Goal: Communication & Community: Answer question/provide support

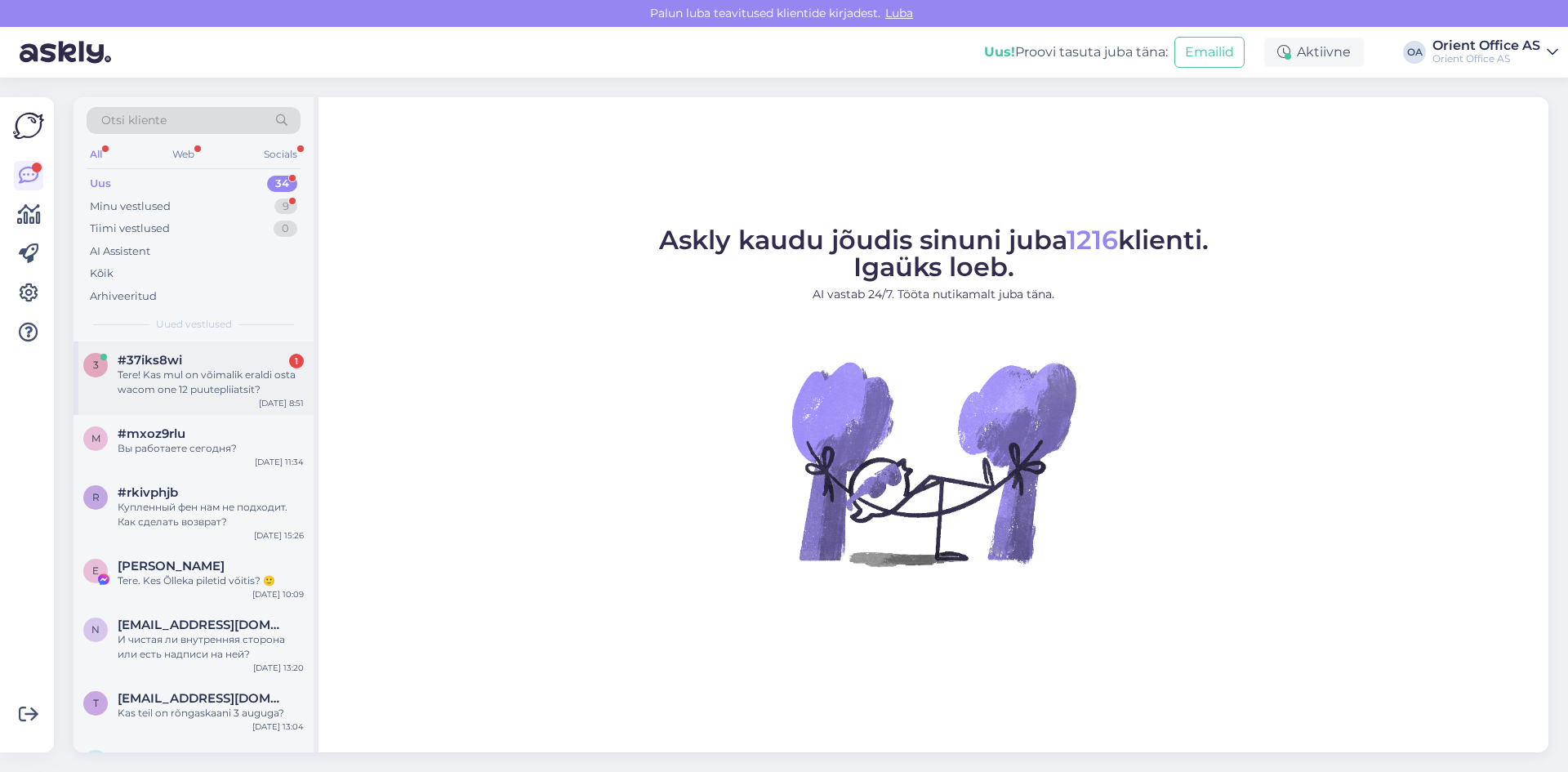
click at [161, 391] on div "Tere! Kas mul on võimalik eraldi osta wacom one 12 puutepliiatsit?" at bounding box center [210, 383] width 186 height 30
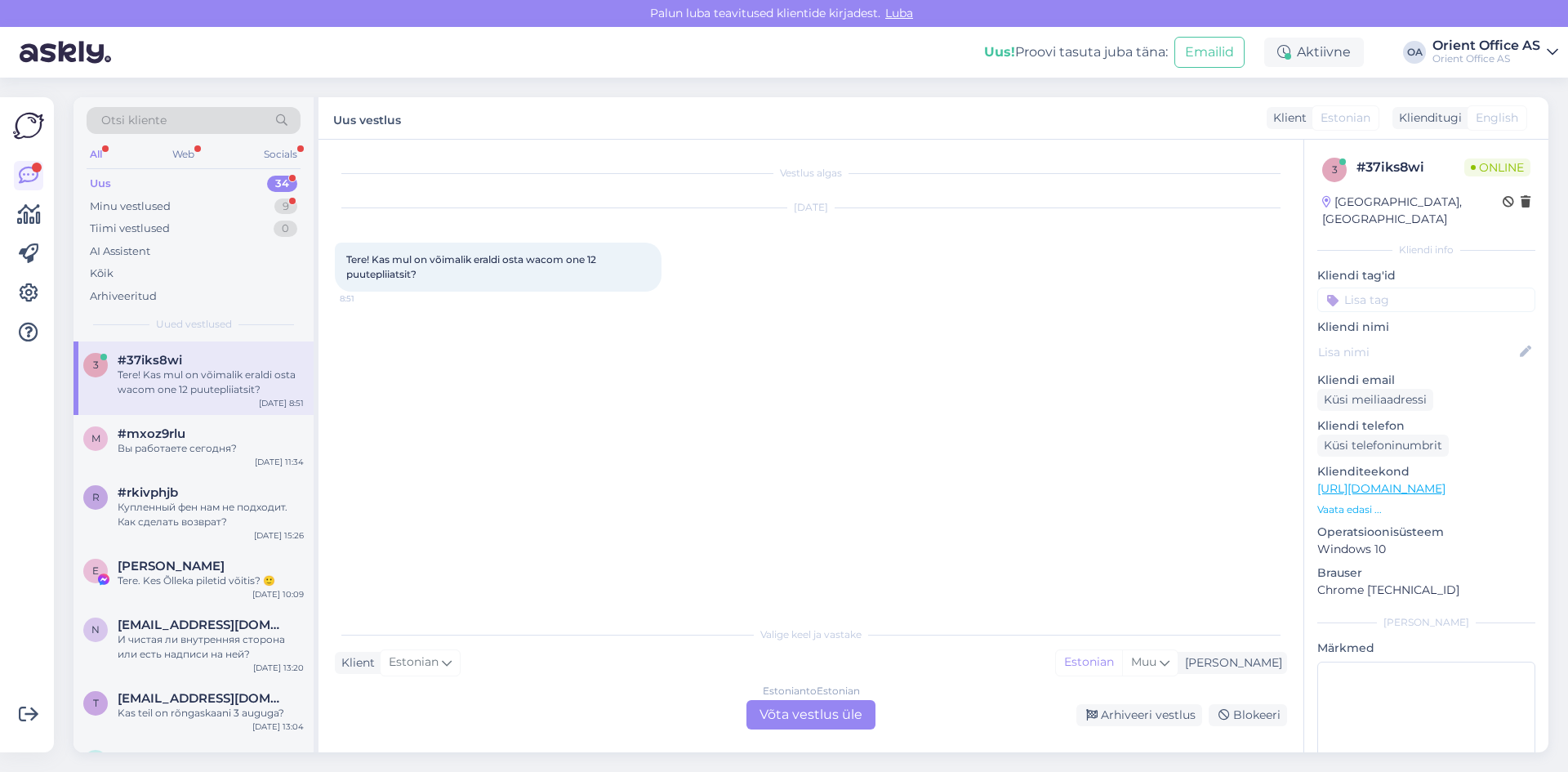
click at [778, 718] on div "Estonian to Estonian Võta vestlus üle" at bounding box center [811, 715] width 129 height 30
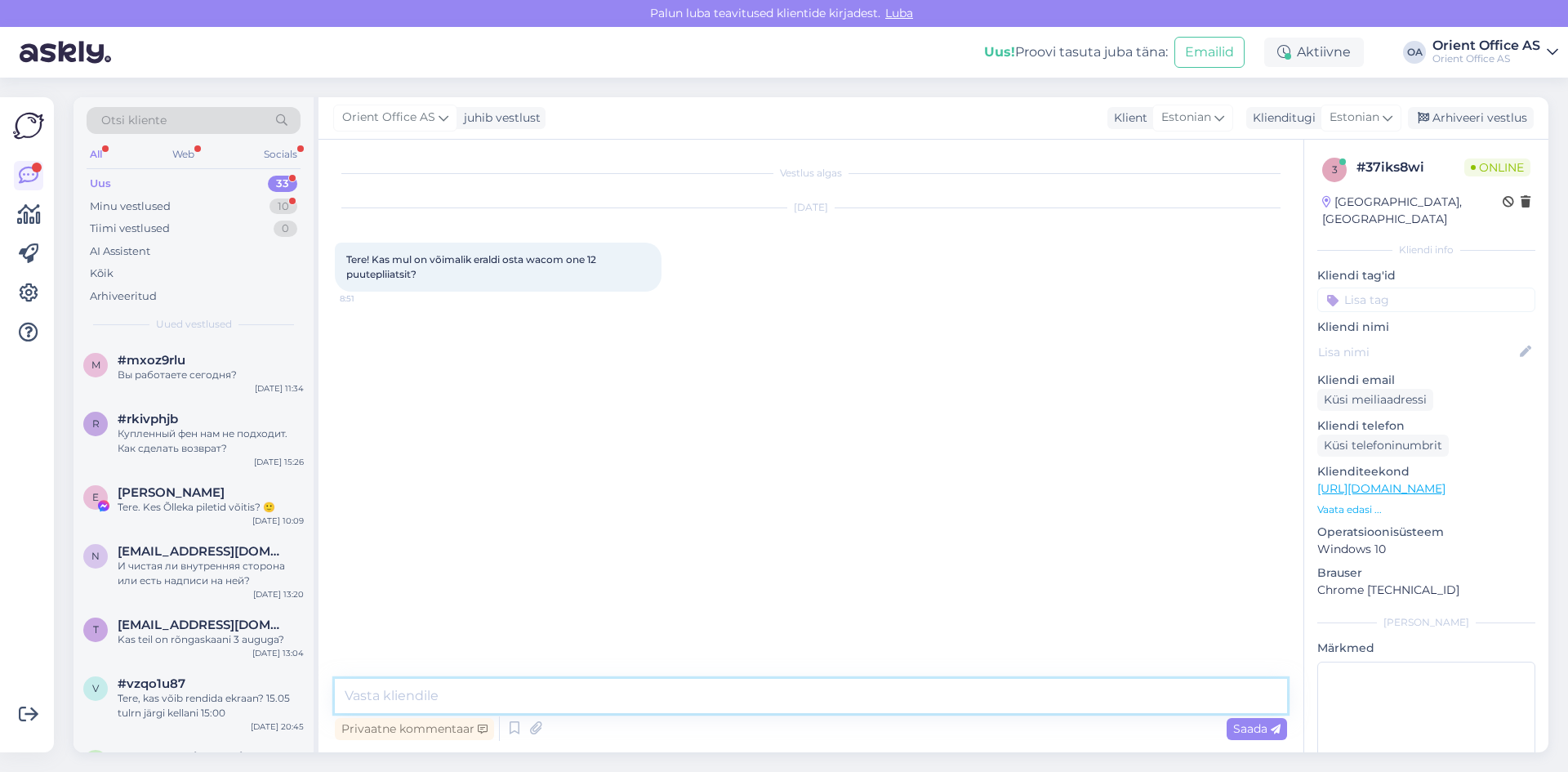
click at [522, 688] on textarea at bounding box center [811, 695] width 953 height 34
type textarea "Tere!"
type textarea "Kohe uurin"
drag, startPoint x: 531, startPoint y: 262, endPoint x: 586, endPoint y: 264, distance: 55.0
click at [586, 264] on span "Tere! Kas mul on võimalik eraldi osta wacom one 12 puutepliiatsit?" at bounding box center [472, 266] width 252 height 27
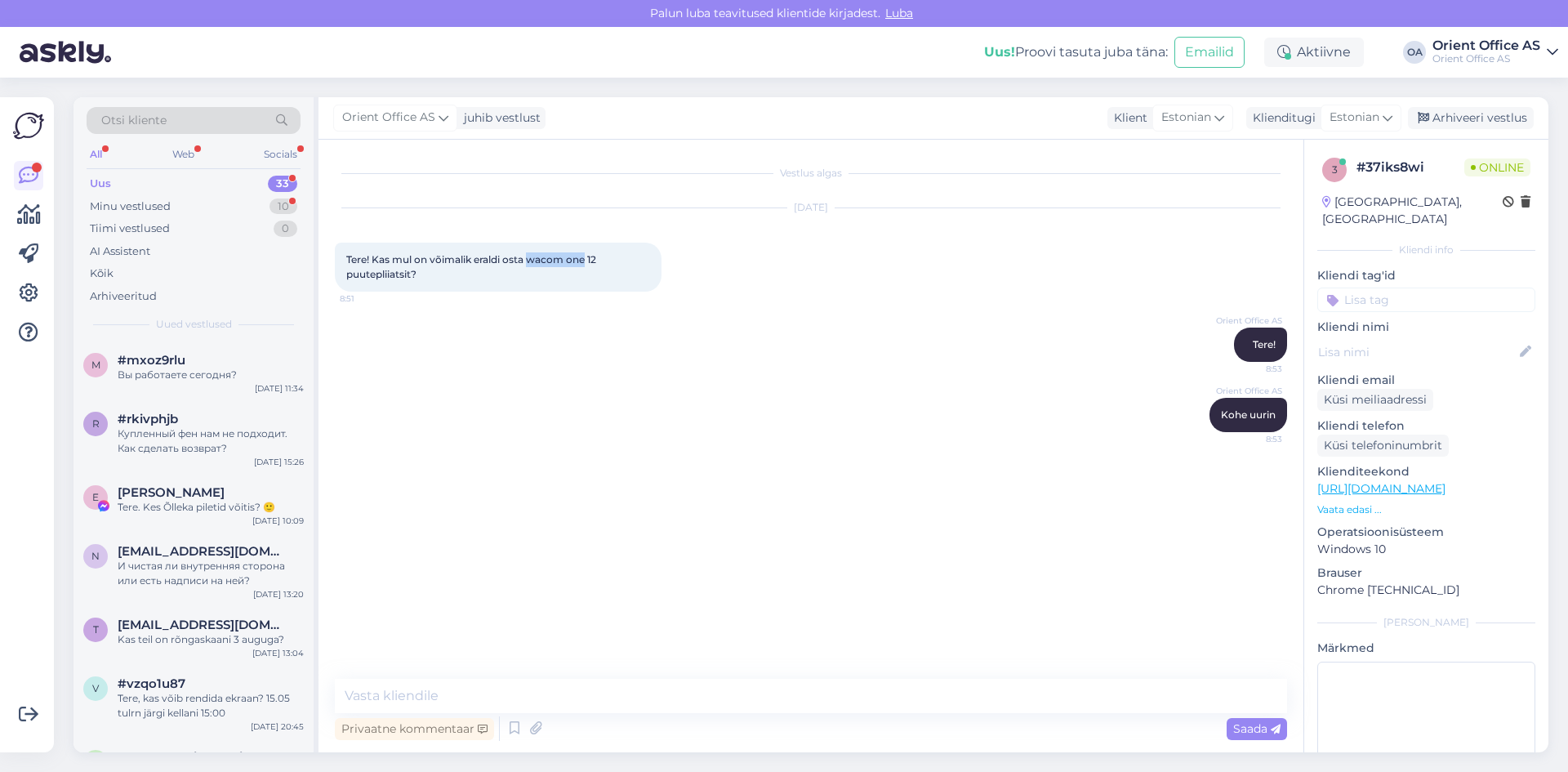
copy span "wacom one"
drag, startPoint x: 341, startPoint y: 253, endPoint x: 412, endPoint y: 278, distance: 75.3
click at [412, 278] on div "Tere! Kas mul on võimalik eraldi osta wacom one 12 puutepliiatsit? 8:51" at bounding box center [498, 267] width 327 height 49
copy span "Tere! Kas mul on võimalik eraldi osta wacom one 12 puutepliiatsit"
click at [493, 695] on textarea at bounding box center [811, 695] width 953 height 34
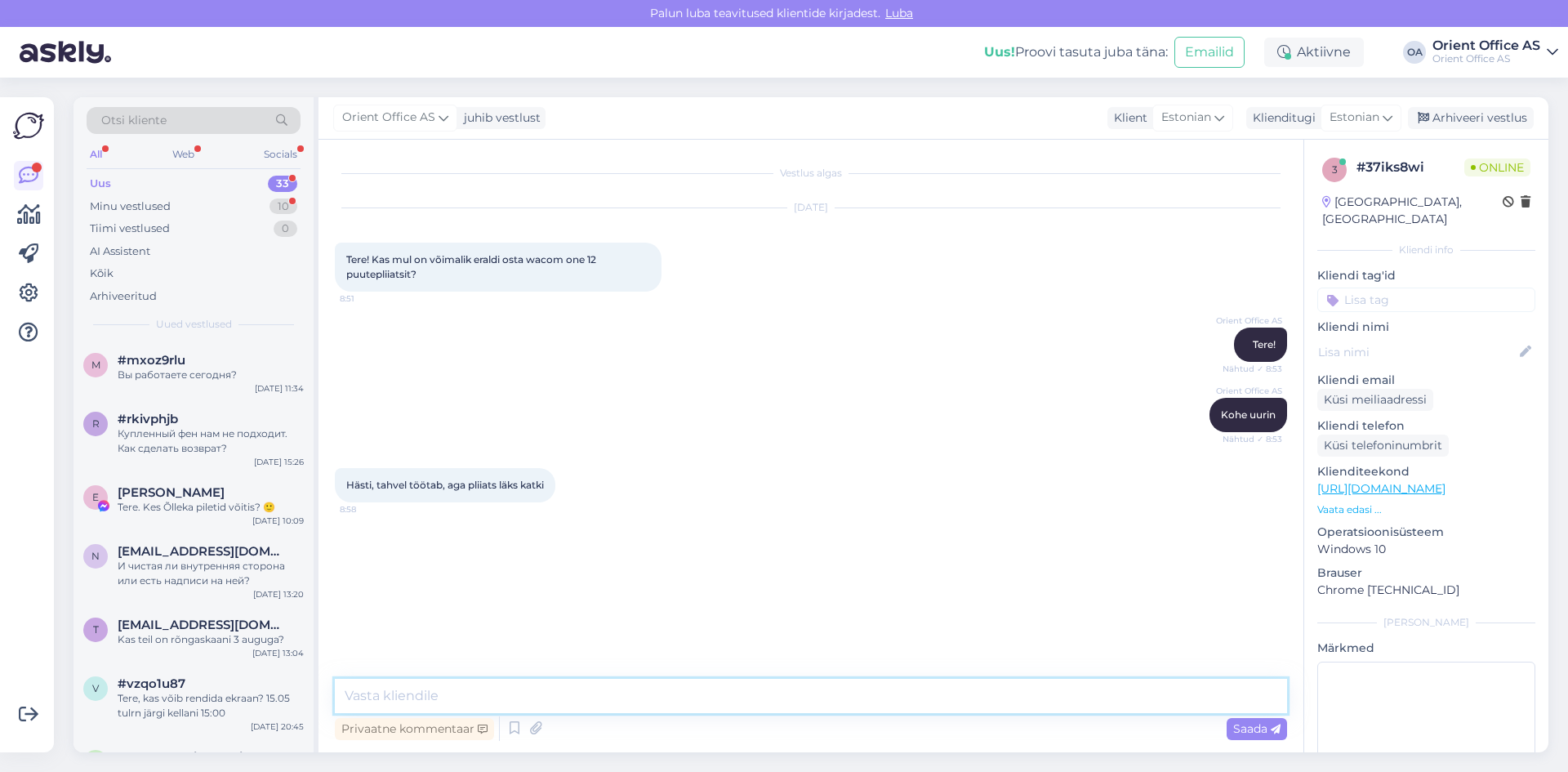
click at [405, 693] on textarea at bounding box center [811, 695] width 953 height 34
click at [519, 689] on textarea at bounding box center [811, 695] width 953 height 34
click at [629, 695] on textarea "Saatke meile e-mail oma sooviga aadressile [EMAIL_ADDRESS][DOMAIN_NAME] ning va…" at bounding box center [811, 695] width 953 height 34
drag, startPoint x: 850, startPoint y: 695, endPoint x: 901, endPoint y: 695, distance: 51.0
click at [901, 695] on textarea "Saatke meile e-mail oma sooviga aadressile - [EMAIL_ADDRESS][DOMAIN_NAME] ning …" at bounding box center [811, 695] width 953 height 34
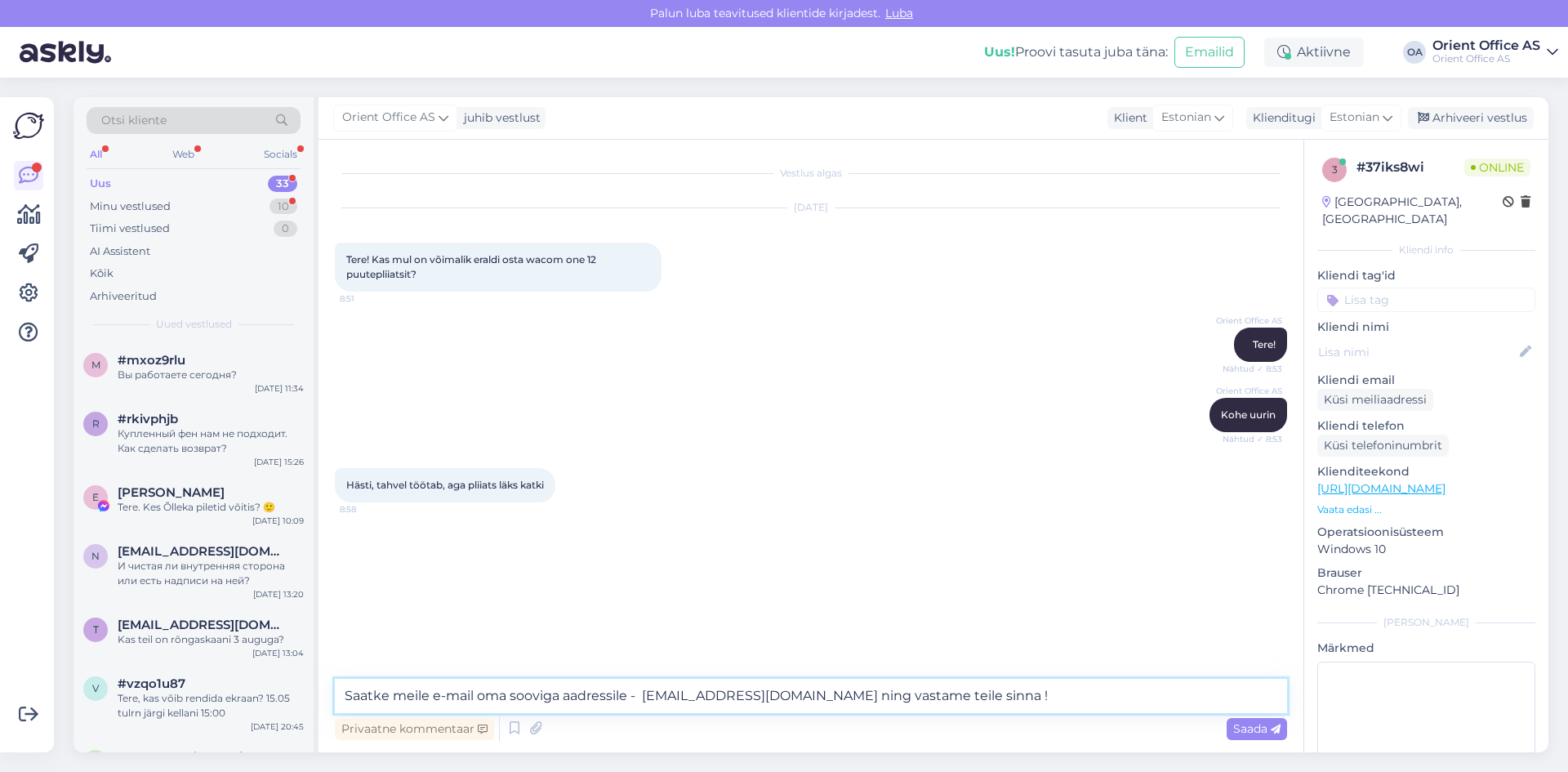
click at [918, 695] on textarea "Saatke meile e-mail oma sooviga aadressile - [EMAIL_ADDRESS][DOMAIN_NAME] ning …" at bounding box center [811, 695] width 953 height 34
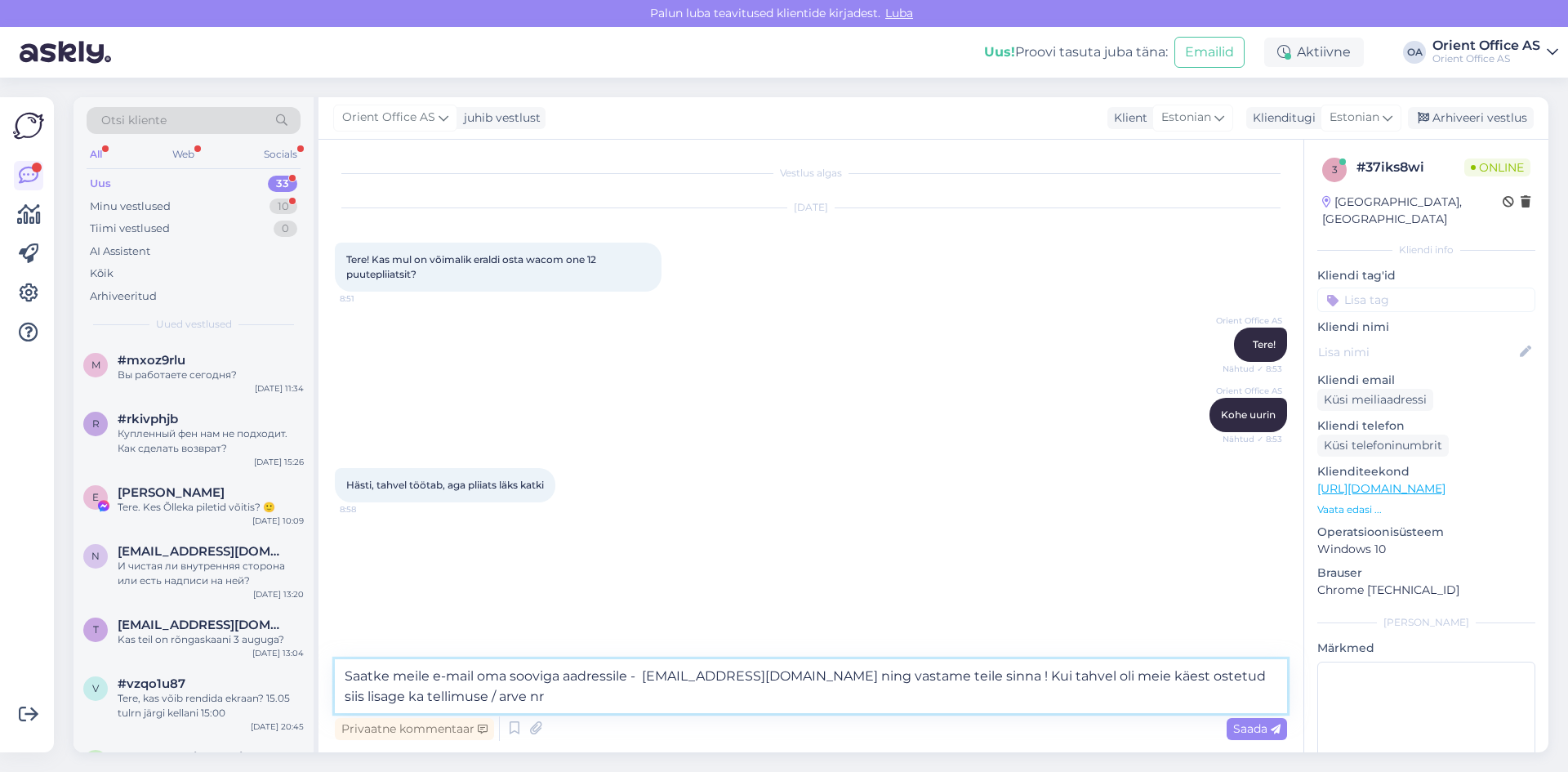
type textarea "Saatke meile e-mail oma sooviga aadressile - [EMAIL_ADDRESS][DOMAIN_NAME] ning …"
